Goal: Download file/media

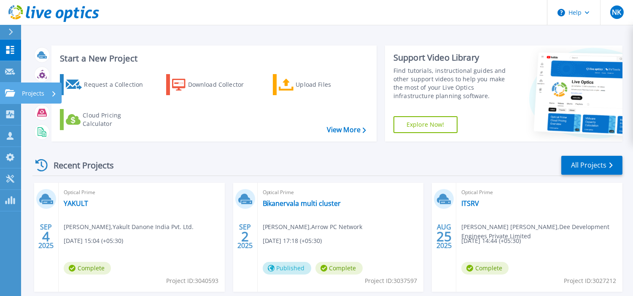
click at [13, 91] on icon at bounding box center [10, 92] width 10 height 7
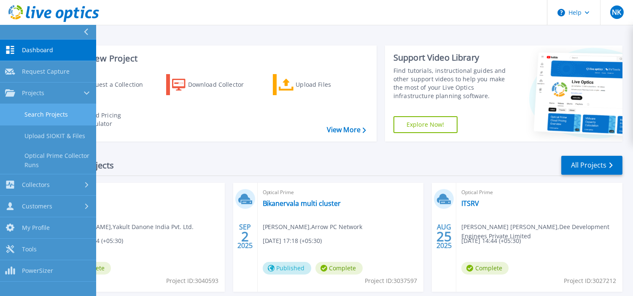
click at [47, 109] on link "Search Projects" at bounding box center [48, 114] width 96 height 21
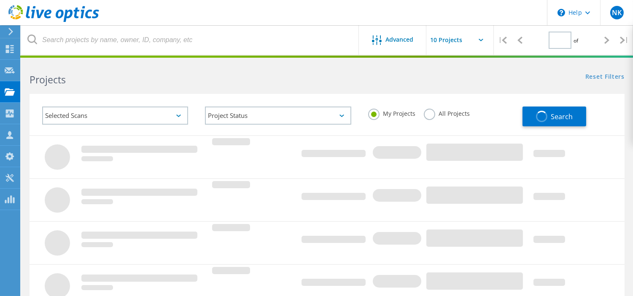
type input "1"
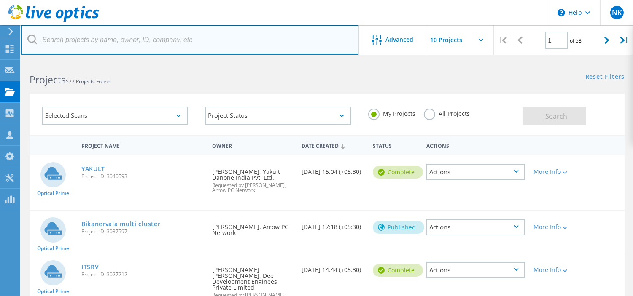
click at [199, 37] on input "text" at bounding box center [190, 40] width 338 height 30
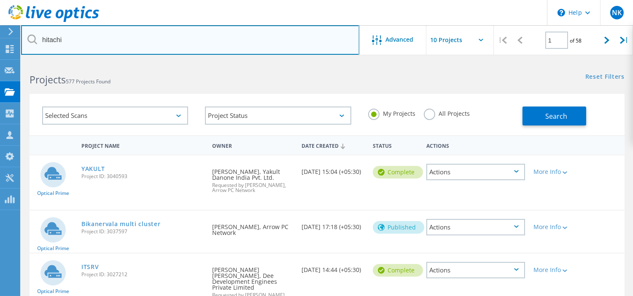
type input "hitachi"
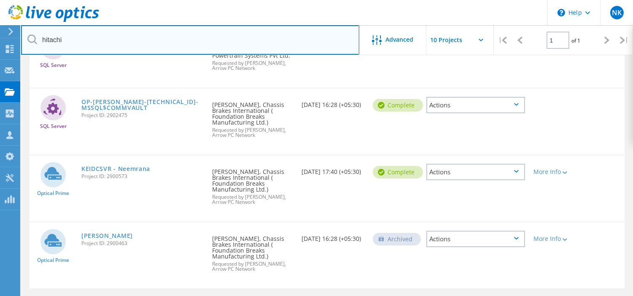
scroll to position [41, 0]
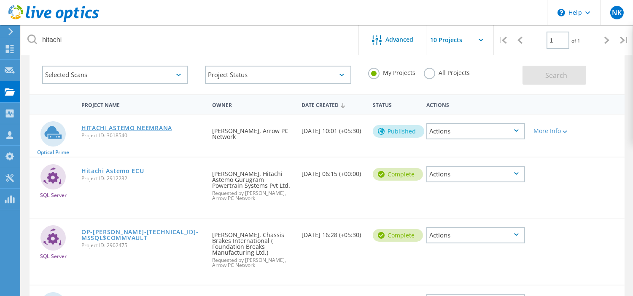
click at [142, 125] on link "HITACHI ASTEMO NEEMRANA" at bounding box center [126, 128] width 91 height 6
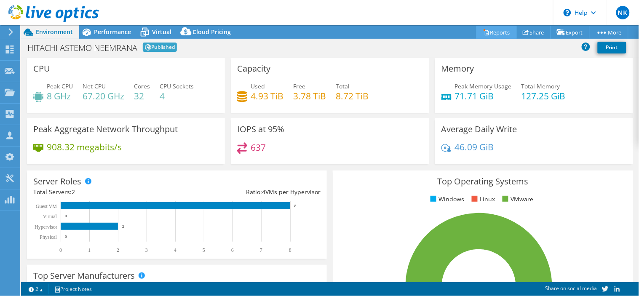
click at [497, 32] on link "Reports" at bounding box center [497, 32] width 40 height 13
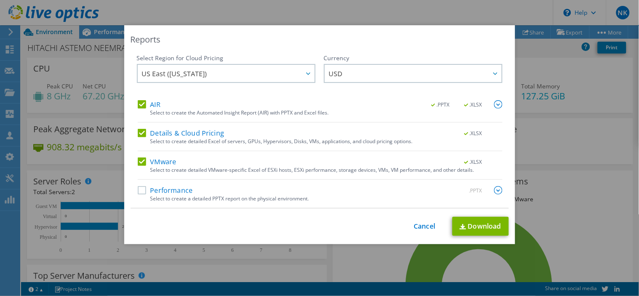
click at [138, 190] on label "Performance" at bounding box center [165, 190] width 55 height 8
click at [0, 0] on input "Performance" at bounding box center [0, 0] width 0 height 0
click at [138, 133] on label "Details & Cloud Pricing" at bounding box center [181, 133] width 87 height 8
click at [0, 0] on input "Details & Cloud Pricing" at bounding box center [0, 0] width 0 height 0
click at [470, 226] on link "Download" at bounding box center [481, 226] width 56 height 19
